Goal: Find specific page/section: Find specific page/section

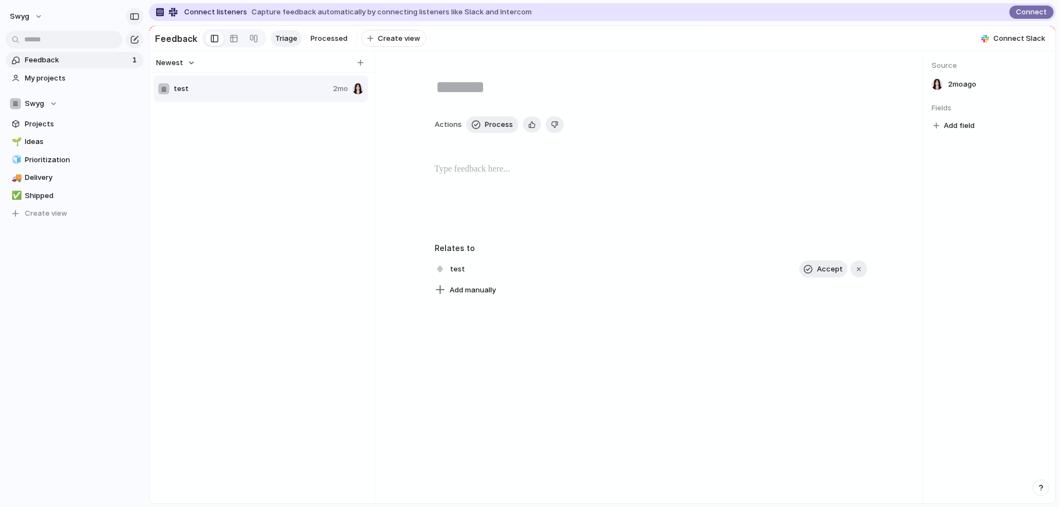
click at [126, 17] on button "button" at bounding box center [135, 17] width 18 height 18
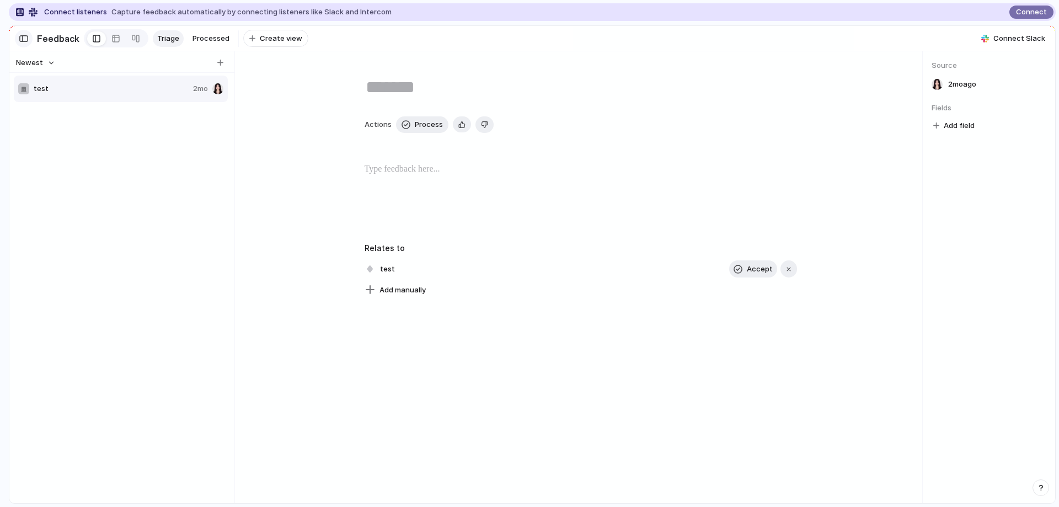
click at [18, 38] on button "button" at bounding box center [24, 39] width 18 height 18
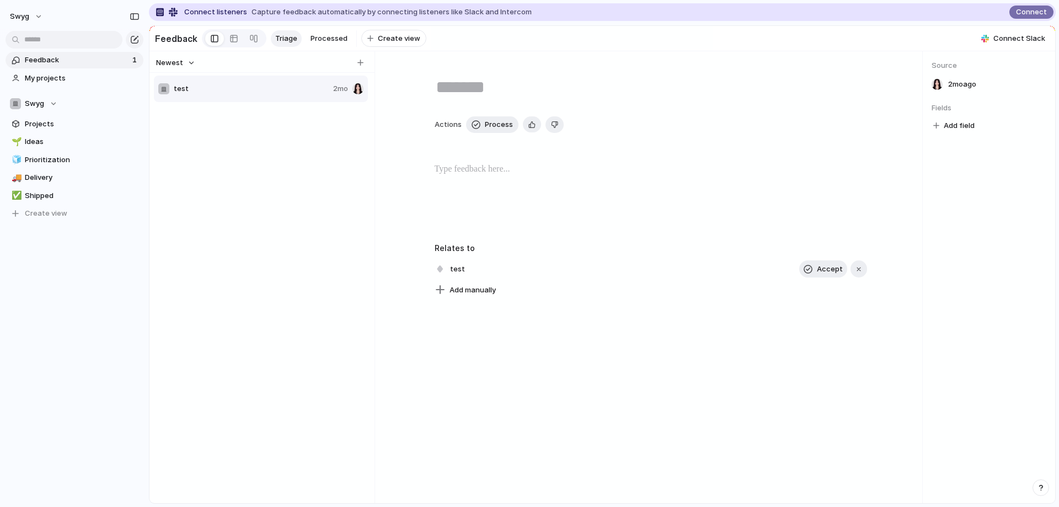
drag, startPoint x: 384, startPoint y: 4, endPoint x: 186, endPoint y: 168, distance: 257.1
click at [186, 168] on div "test 2mo" at bounding box center [262, 295] width 216 height 443
